Goal: Task Accomplishment & Management: Manage account settings

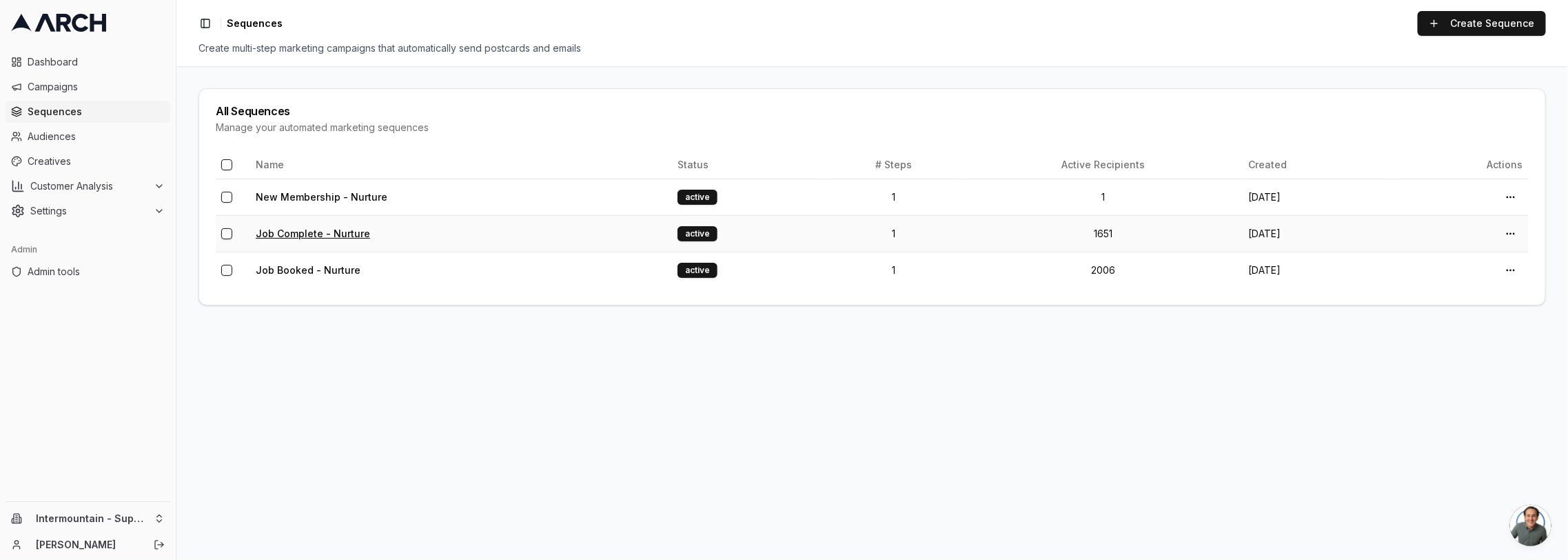
click at [318, 233] on link "Job Complete - Nurture" at bounding box center [312, 234] width 114 height 12
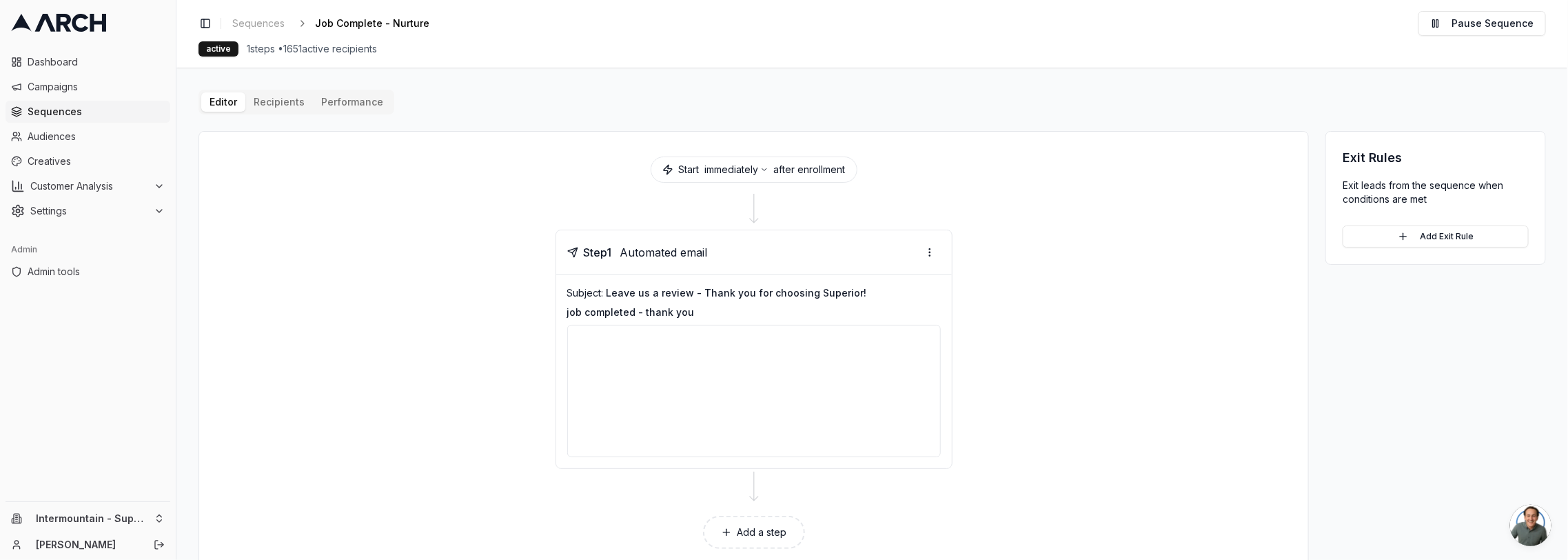
click at [346, 106] on button "Performance" at bounding box center [352, 101] width 79 height 19
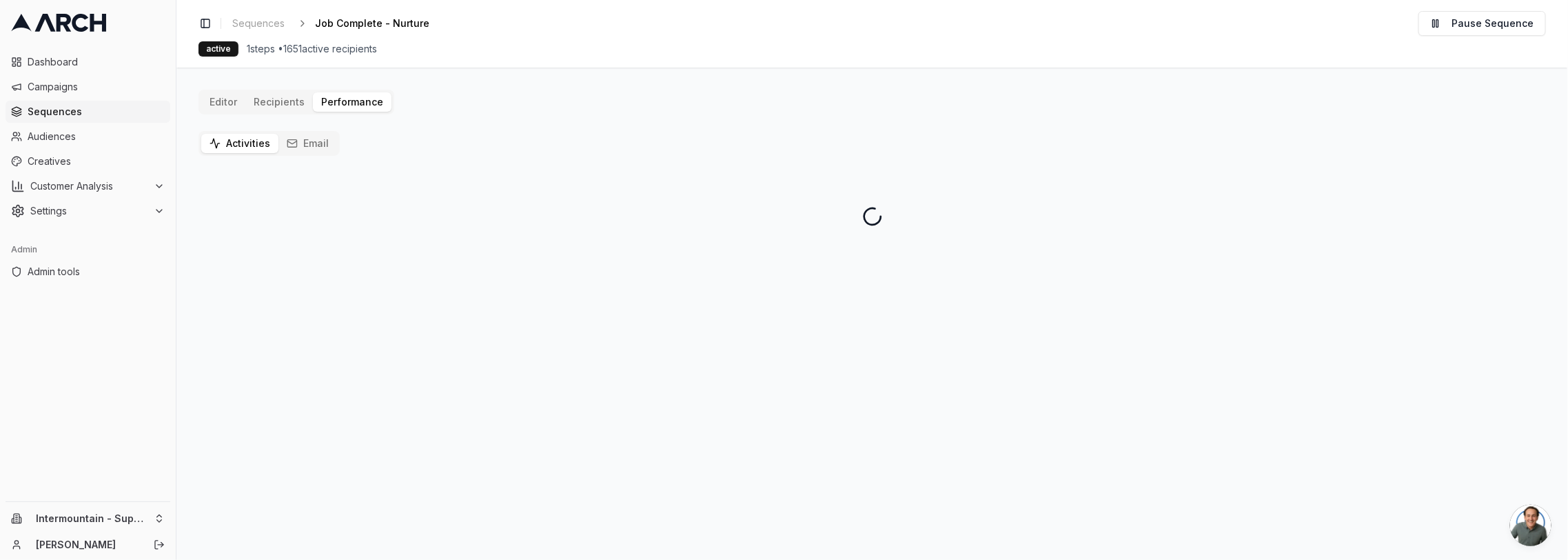
click at [316, 145] on button "Email" at bounding box center [307, 143] width 59 height 19
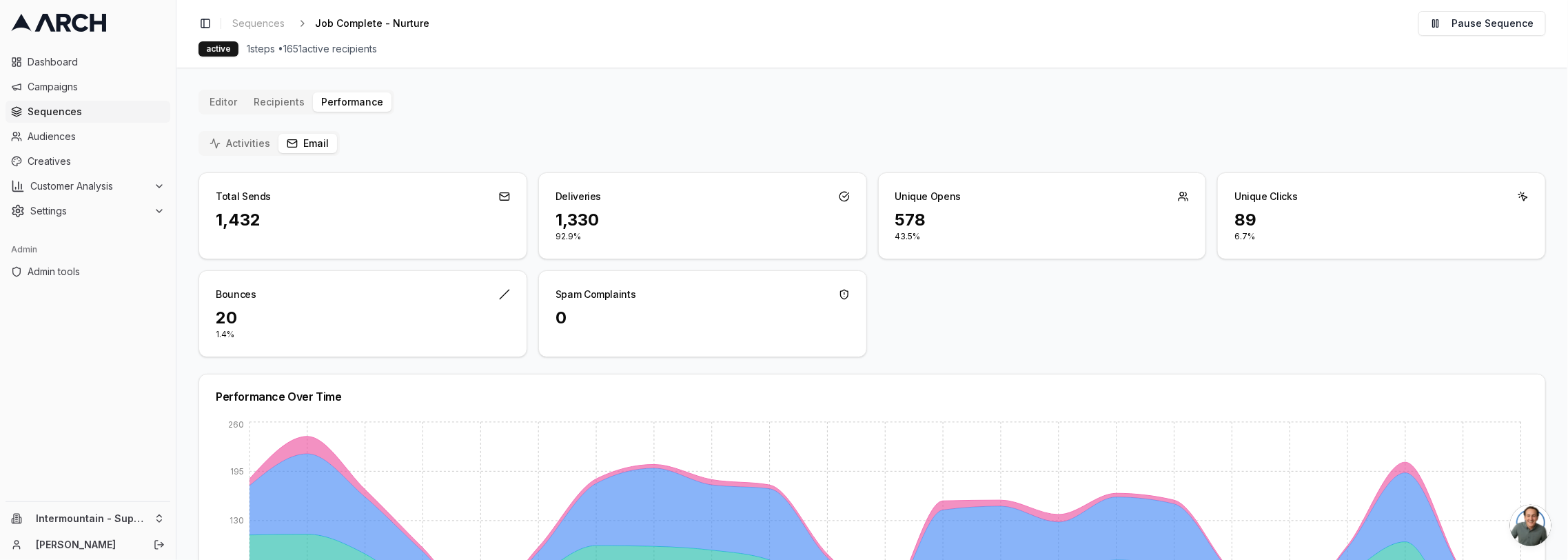
click at [485, 115] on div "Editor Recipients Performance Activities Email Total Sends 1,432 Deliveries 1,3…" at bounding box center [872, 529] width 1347 height 881
click at [235, 100] on button "Editor" at bounding box center [223, 101] width 44 height 19
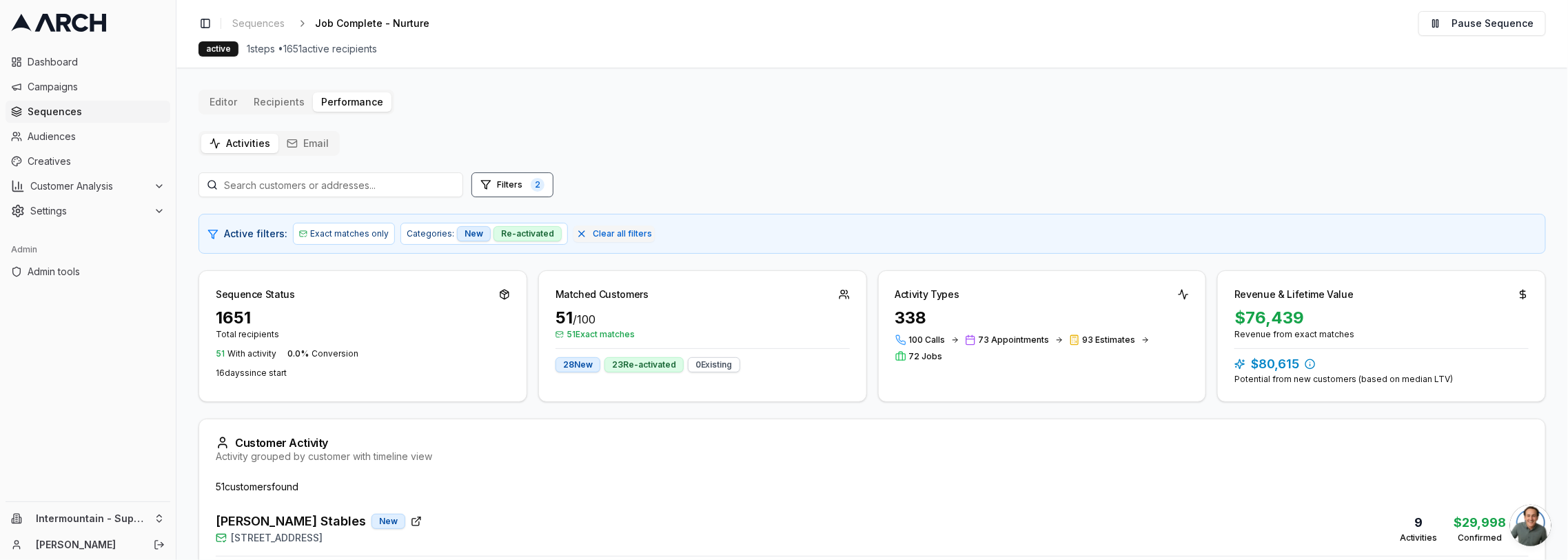
click at [305, 148] on button "Email" at bounding box center [307, 143] width 59 height 19
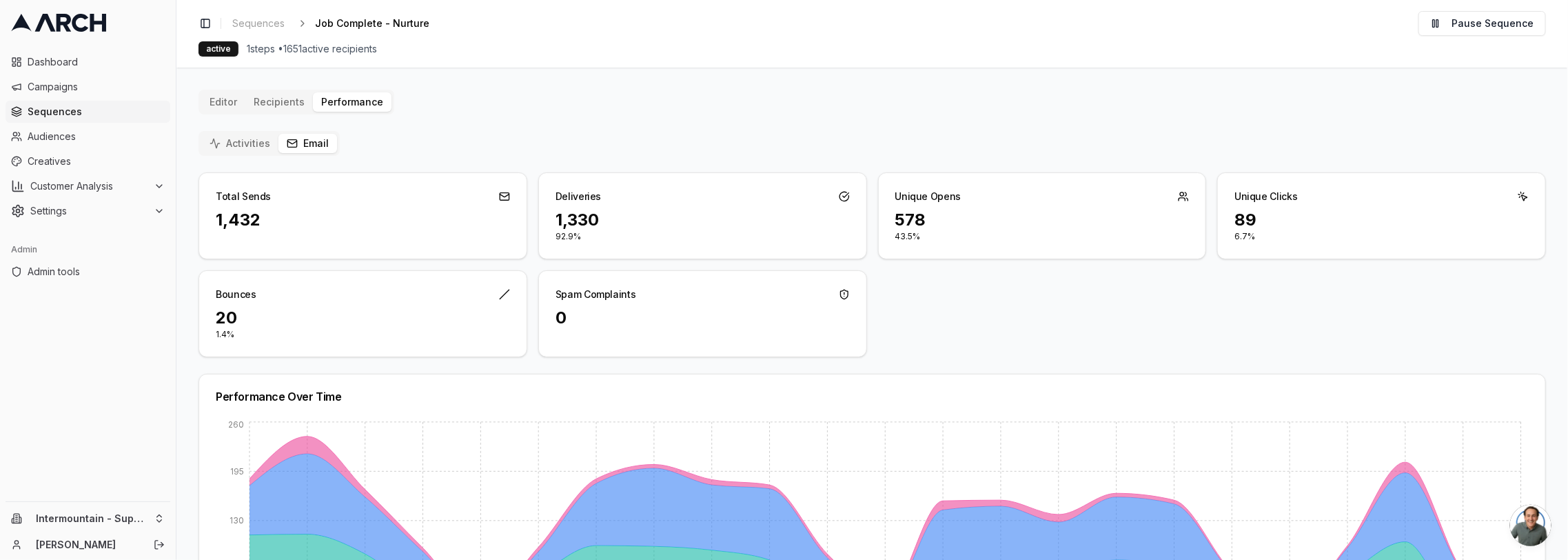
click at [223, 89] on div "Editor Recipients Performance" at bounding box center [297, 101] width 196 height 25
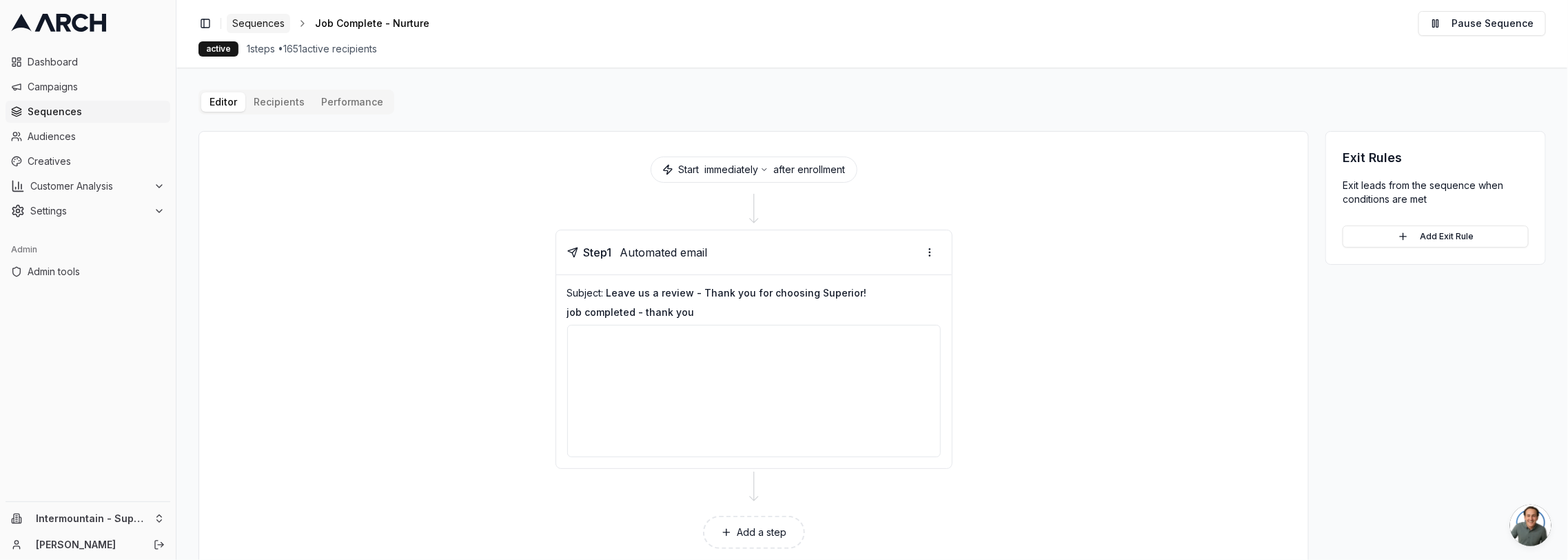
click at [254, 23] on span "Sequences" at bounding box center [258, 23] width 53 height 13
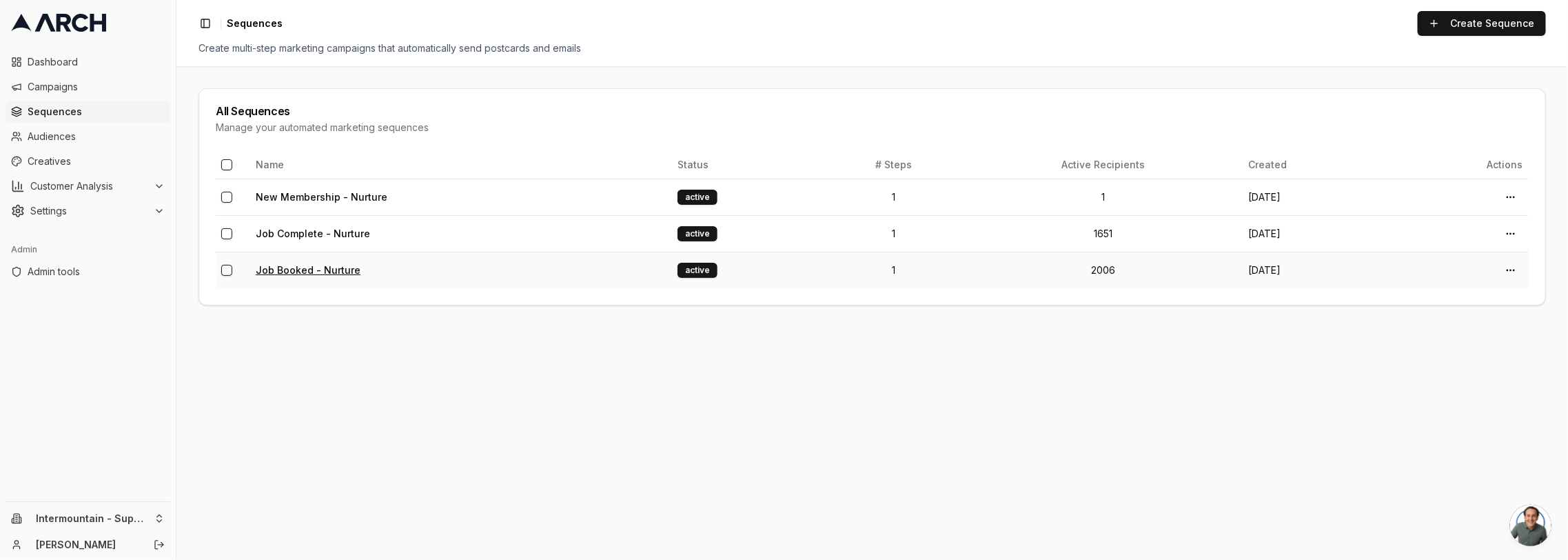
click at [304, 270] on link "Job Booked - Nurture" at bounding box center [308, 270] width 105 height 12
click at [293, 269] on link "Job Booked - Nurture" at bounding box center [308, 270] width 105 height 12
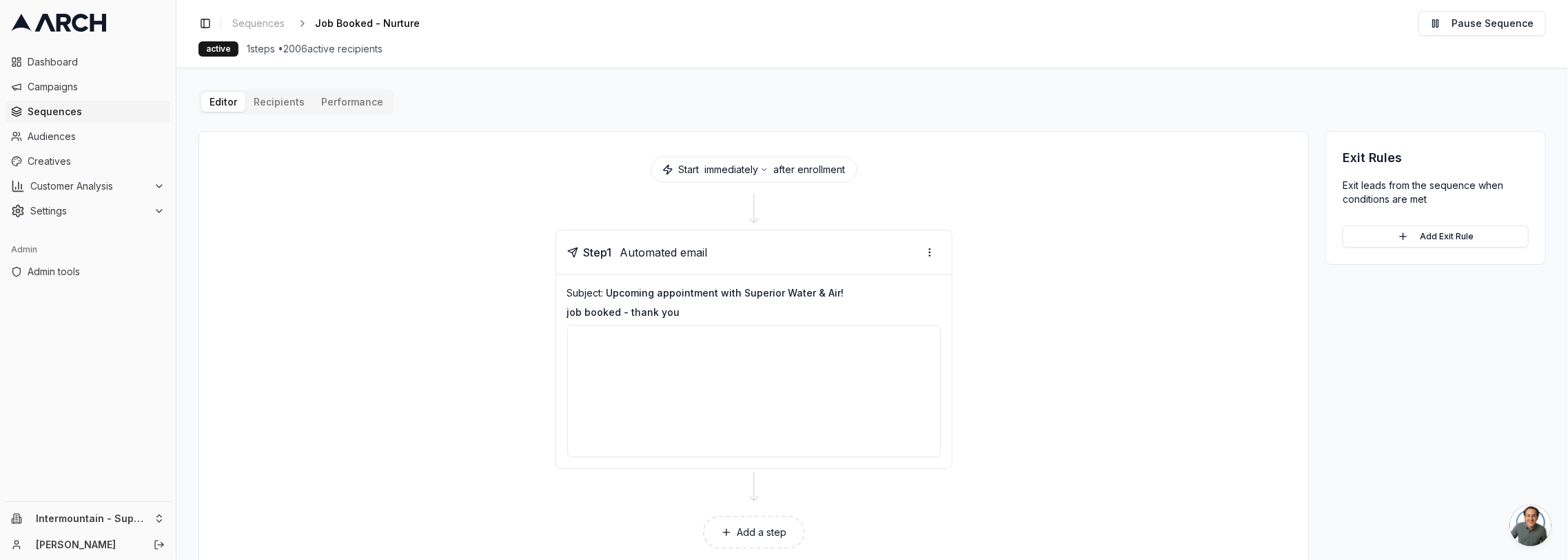
click at [294, 103] on div "Editor Recipients Performance Start immediately after enrollment Step 1 Automat…" at bounding box center [872, 331] width 1347 height 485
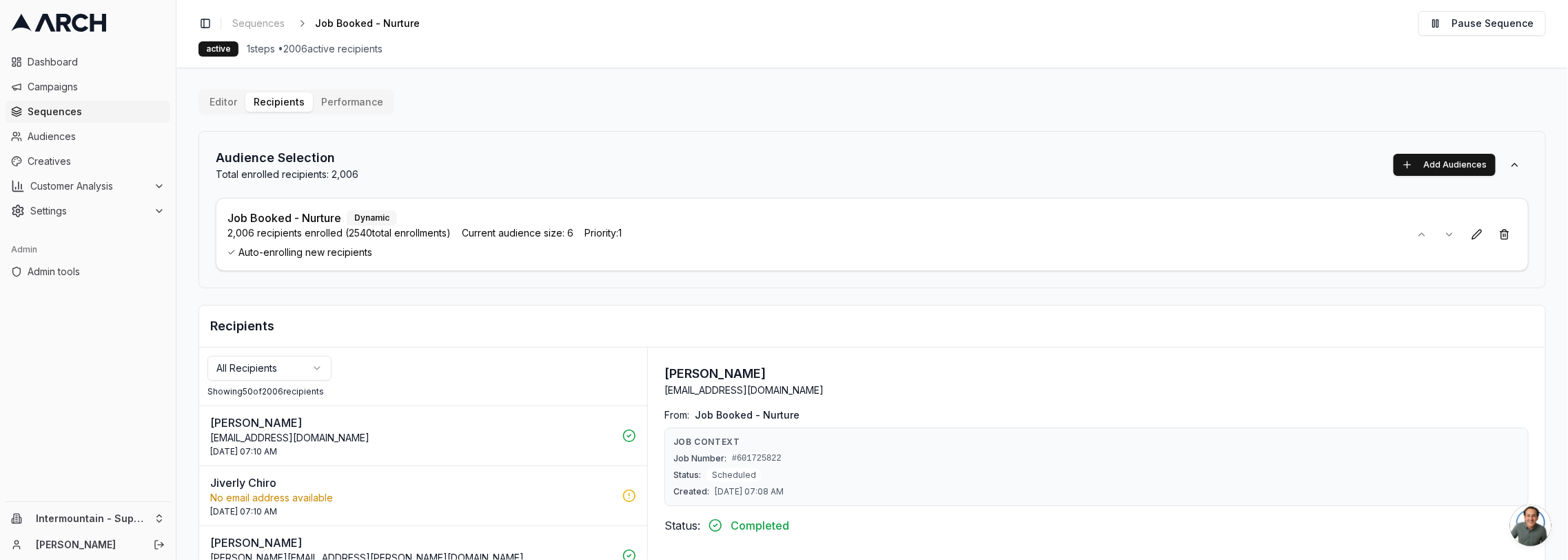
scroll to position [126, 0]
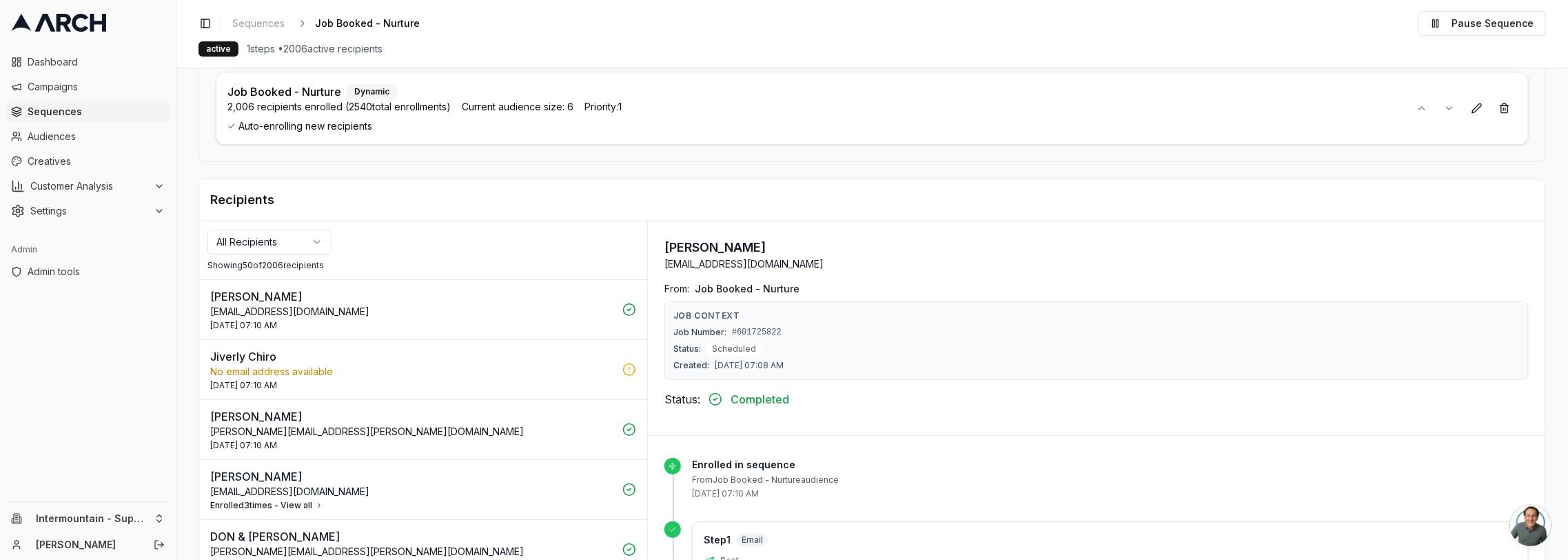
click at [558, 309] on p "[EMAIL_ADDRESS][DOMAIN_NAME]" at bounding box center [412, 311] width 404 height 13
